Goal: Browse casually: Explore the website without a specific task or goal

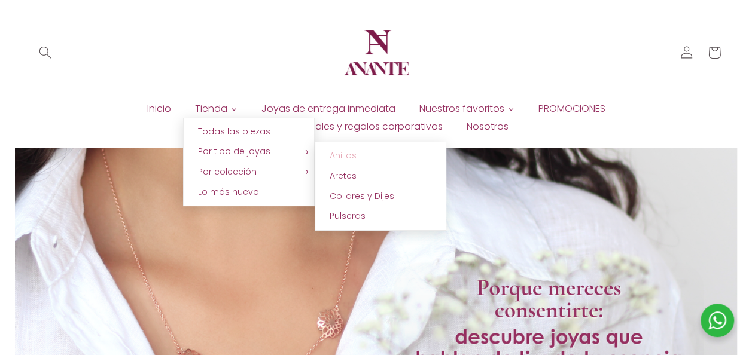
click at [342, 157] on span "Anillos" at bounding box center [343, 156] width 27 height 12
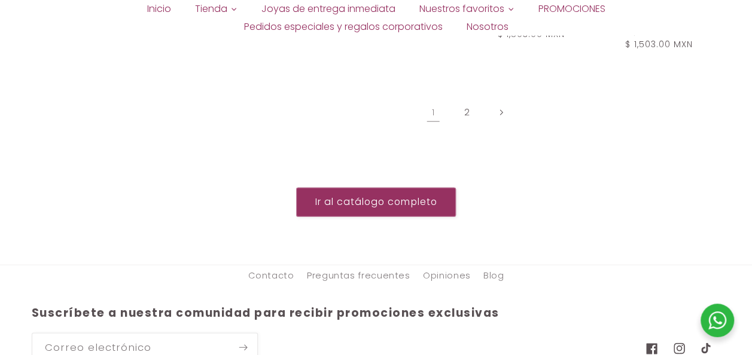
scroll to position [1447, 0]
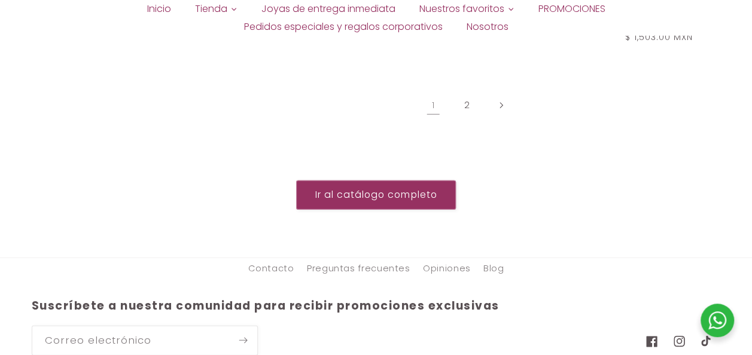
click at [499, 91] on link "Página siguiente" at bounding box center [501, 105] width 28 height 28
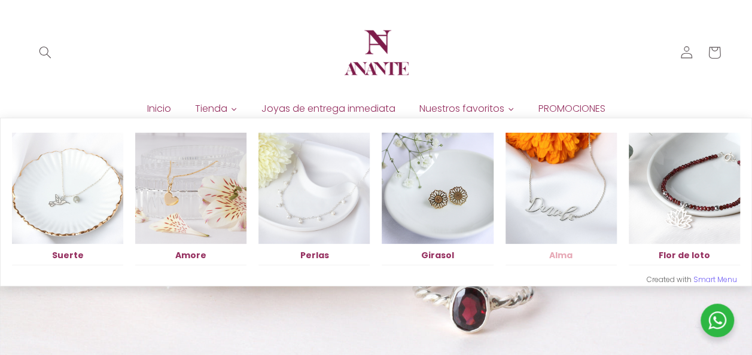
click at [560, 250] on span "Alma" at bounding box center [560, 256] width 111 height 12
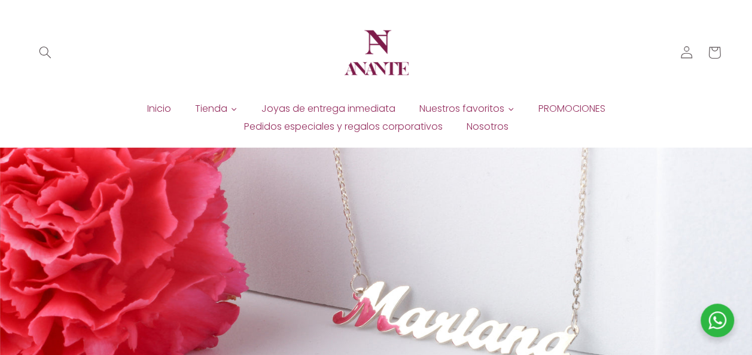
click at [559, 108] on span "PROMOCIONES" at bounding box center [571, 108] width 67 height 13
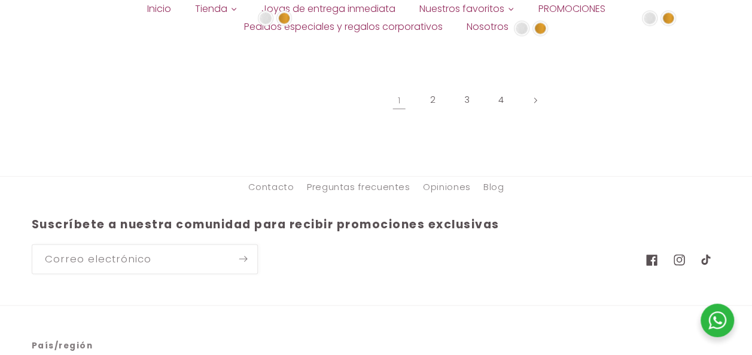
scroll to position [1270, 0]
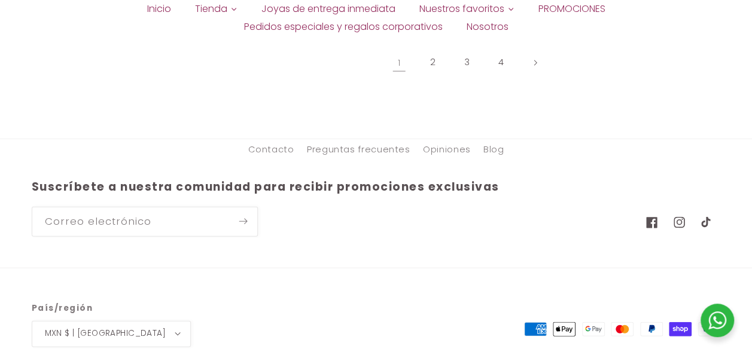
click at [156, 11] on span "Inicio" at bounding box center [159, 8] width 24 height 13
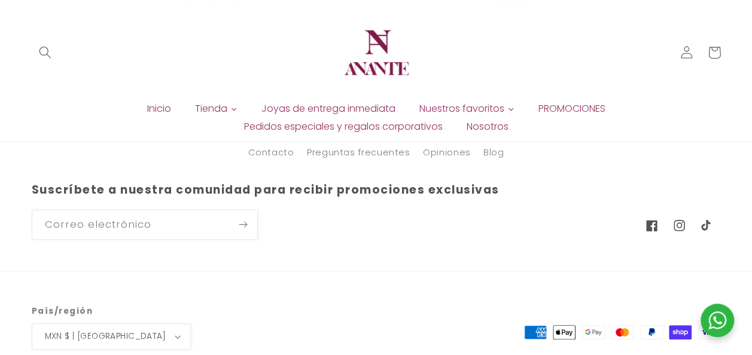
scroll to position [4550, 0]
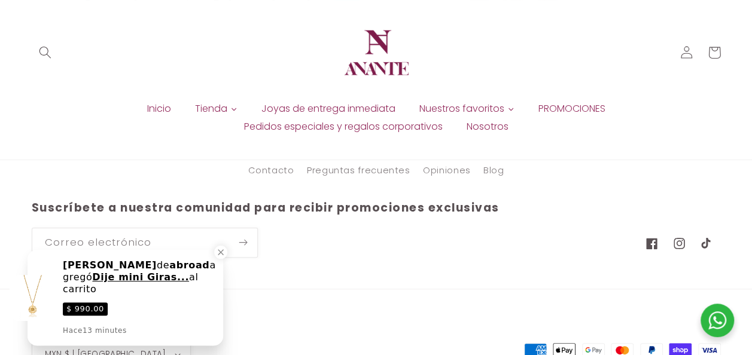
click at [484, 124] on span "Nosotros" at bounding box center [487, 126] width 42 height 13
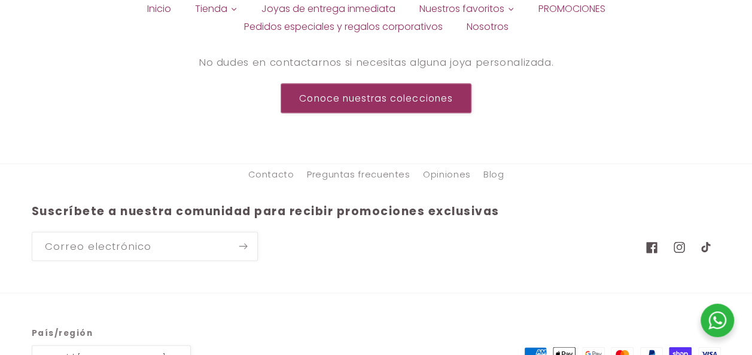
scroll to position [1218, 0]
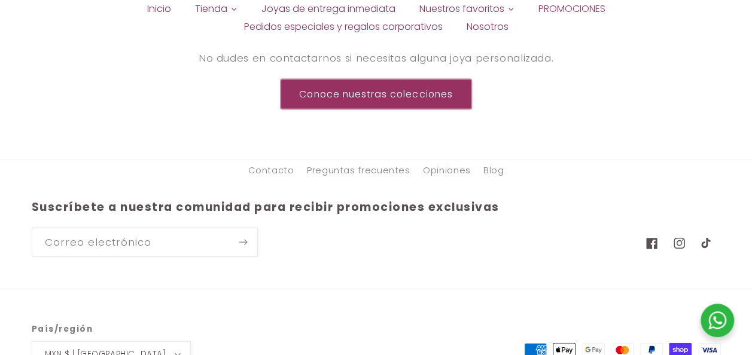
click at [379, 94] on link "Conoce nuestras colecciones" at bounding box center [375, 94] width 191 height 29
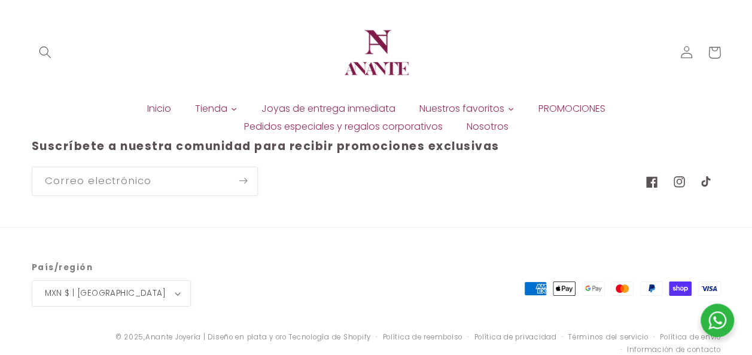
scroll to position [1225, 0]
